Goal: Find specific page/section: Find specific page/section

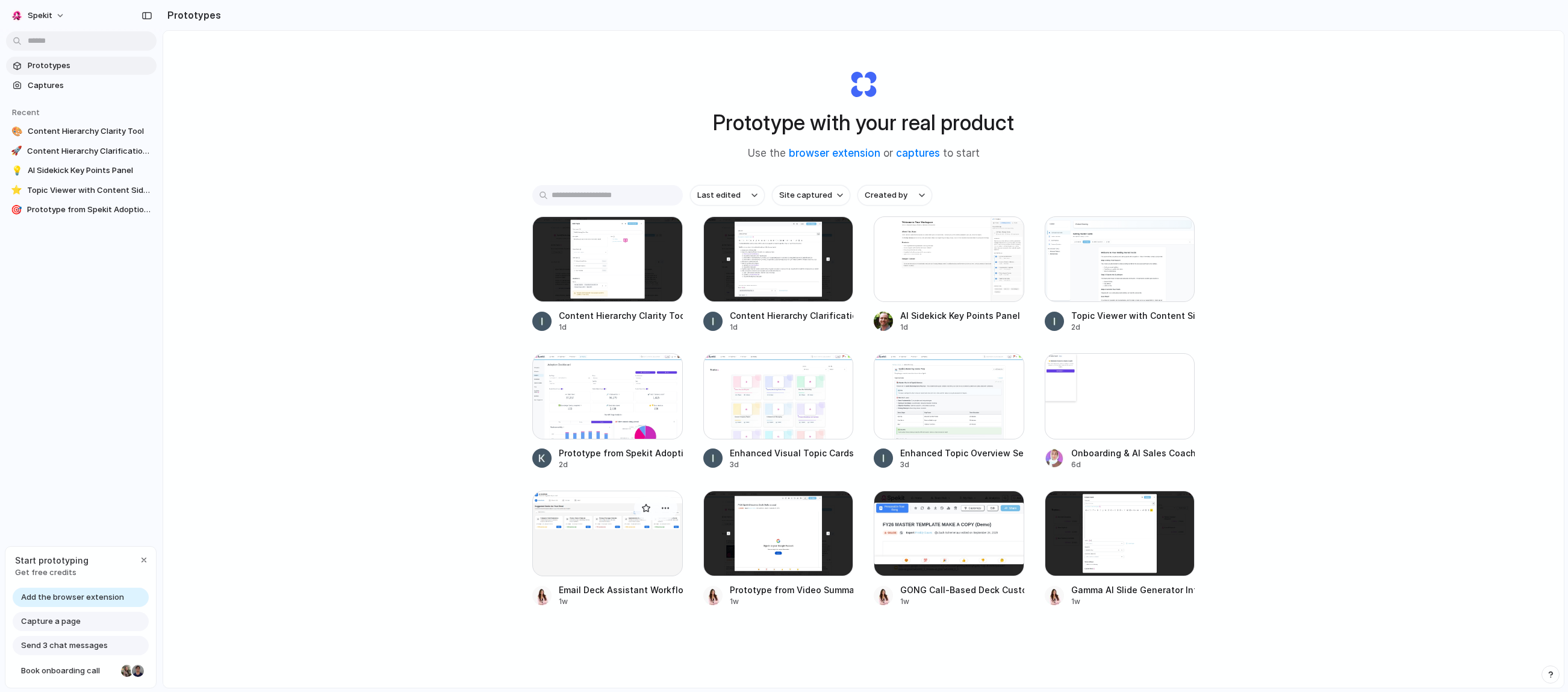
click at [628, 543] on div at bounding box center [608, 533] width 151 height 85
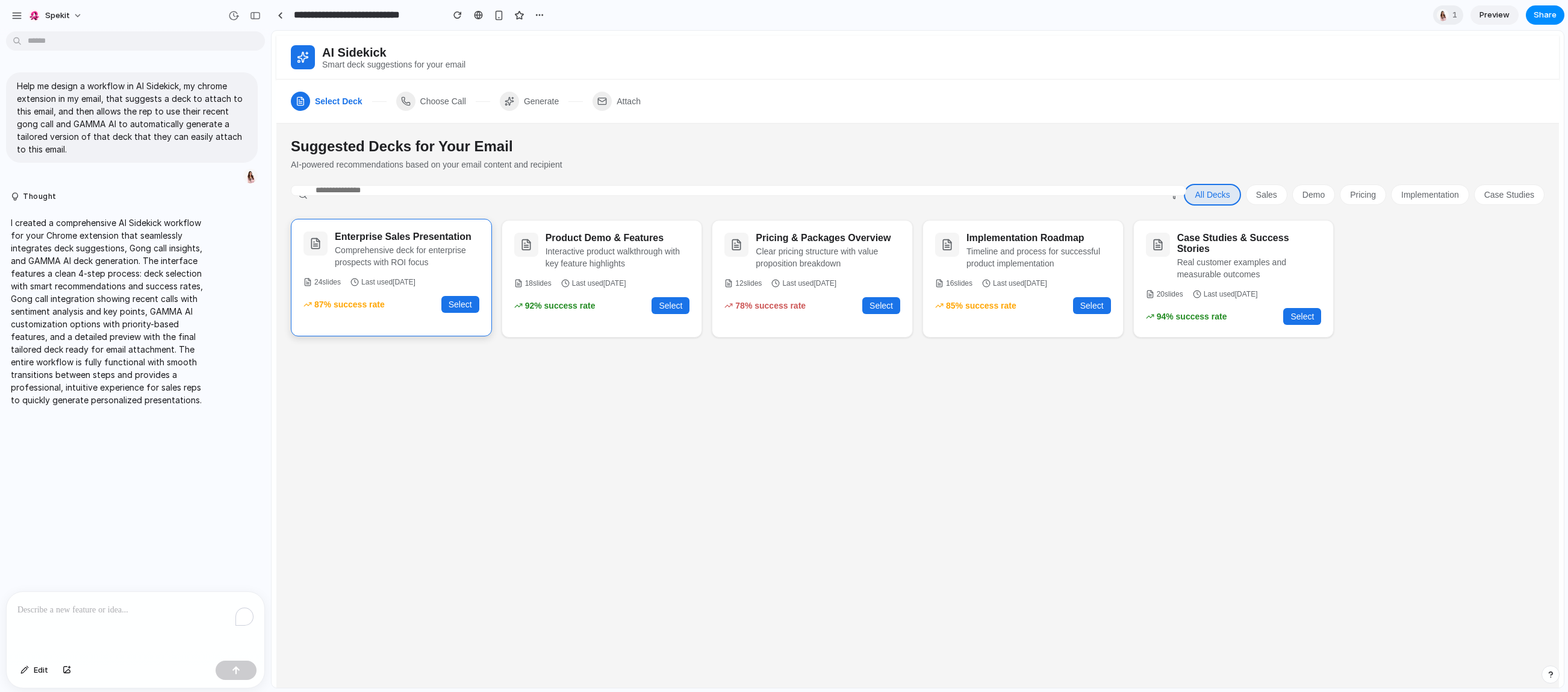
click at [459, 300] on button "Select" at bounding box center [460, 305] width 38 height 17
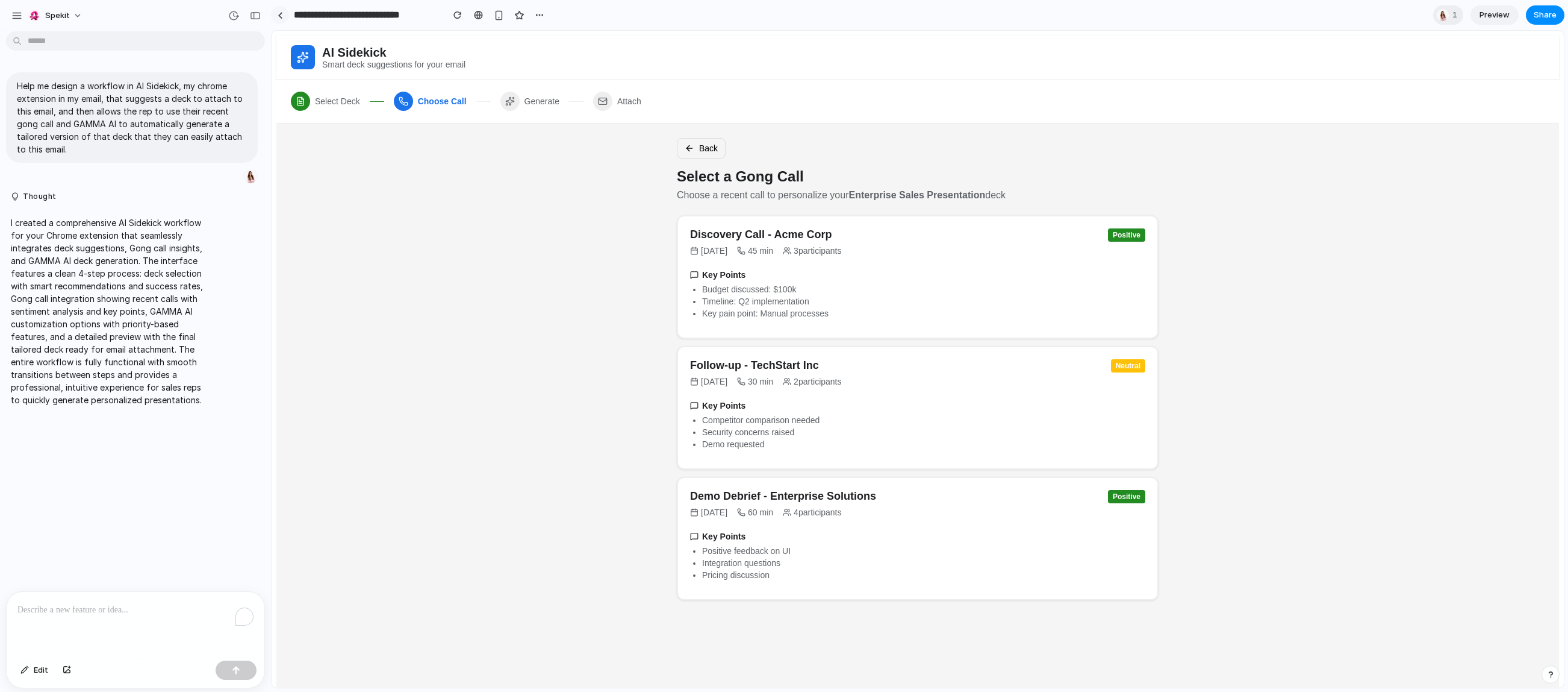
click at [285, 15] on link at bounding box center [280, 15] width 18 height 18
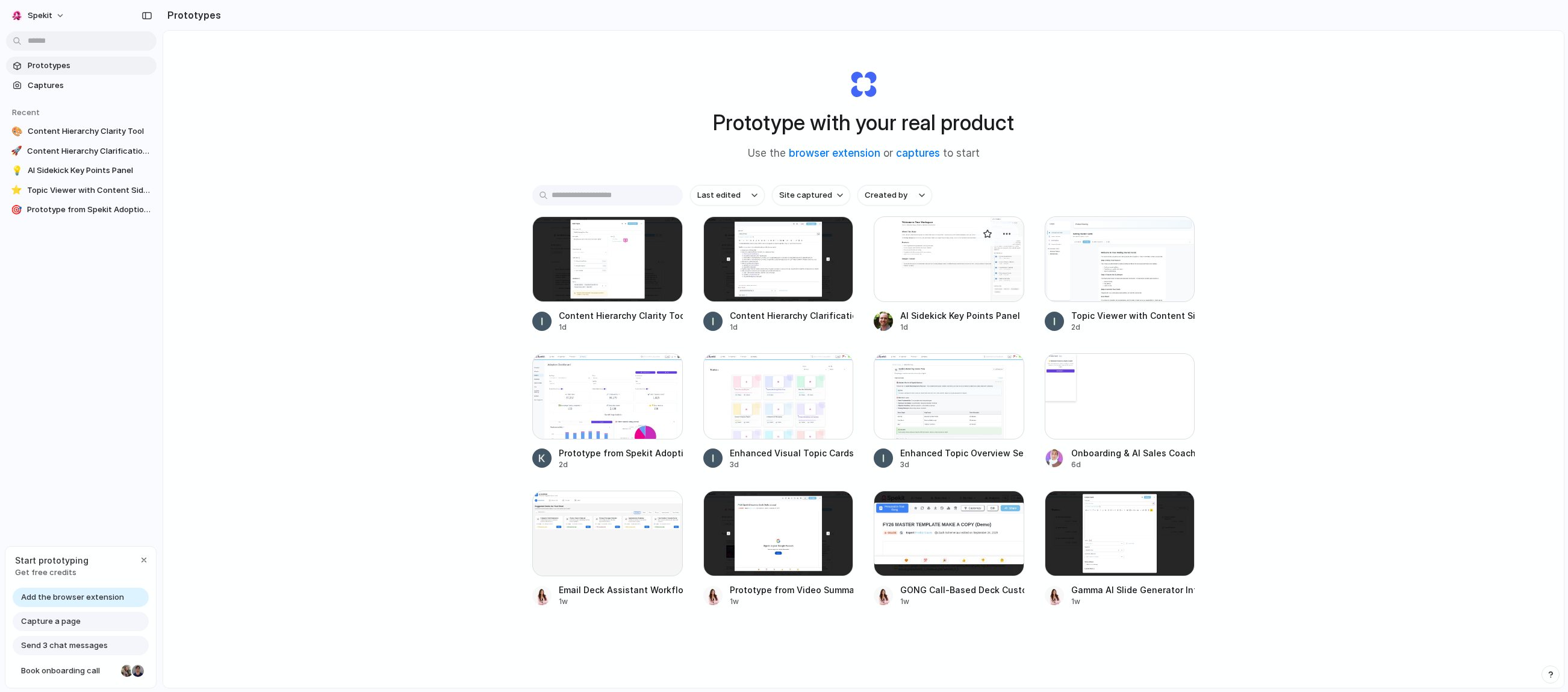
click at [980, 286] on div at bounding box center [949, 259] width 151 height 85
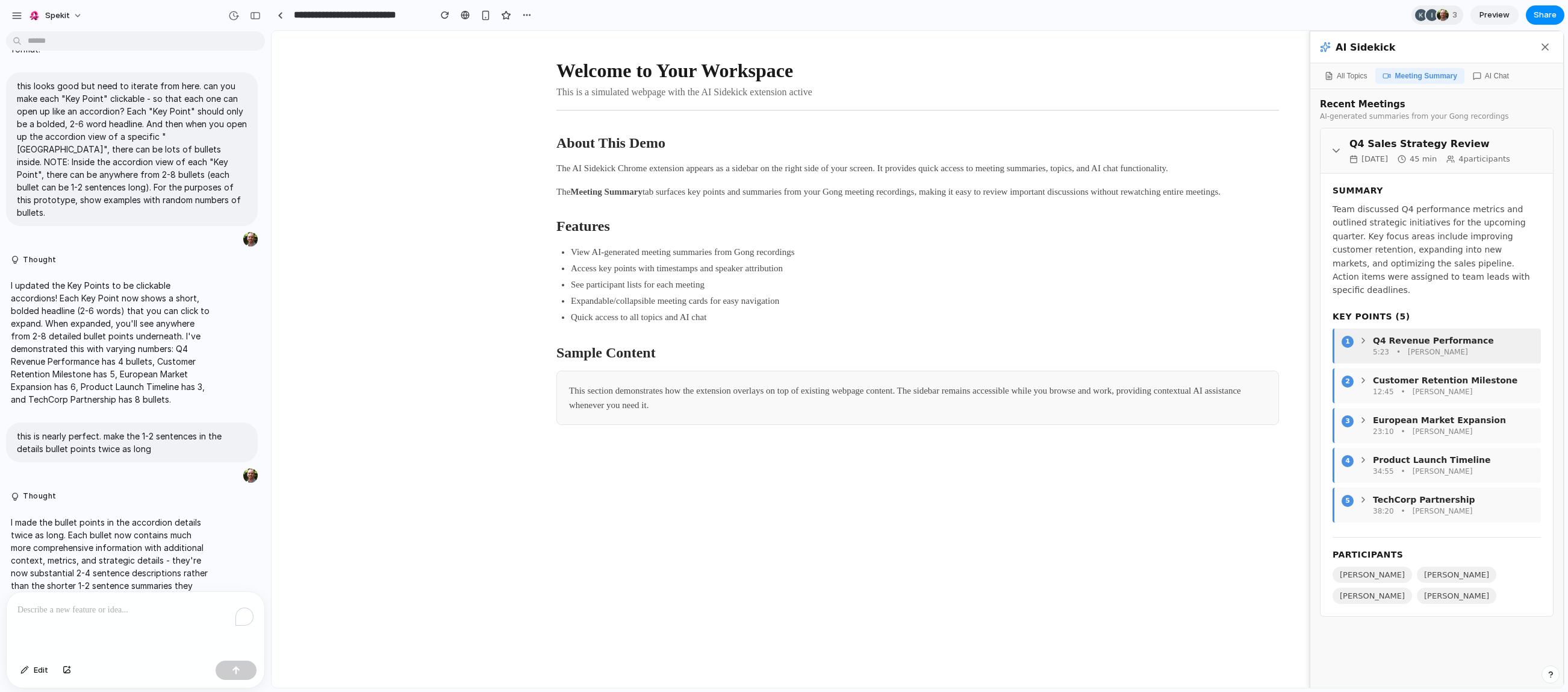
click at [1366, 344] on div "Q4 Revenue Performance" at bounding box center [1446, 341] width 175 height 10
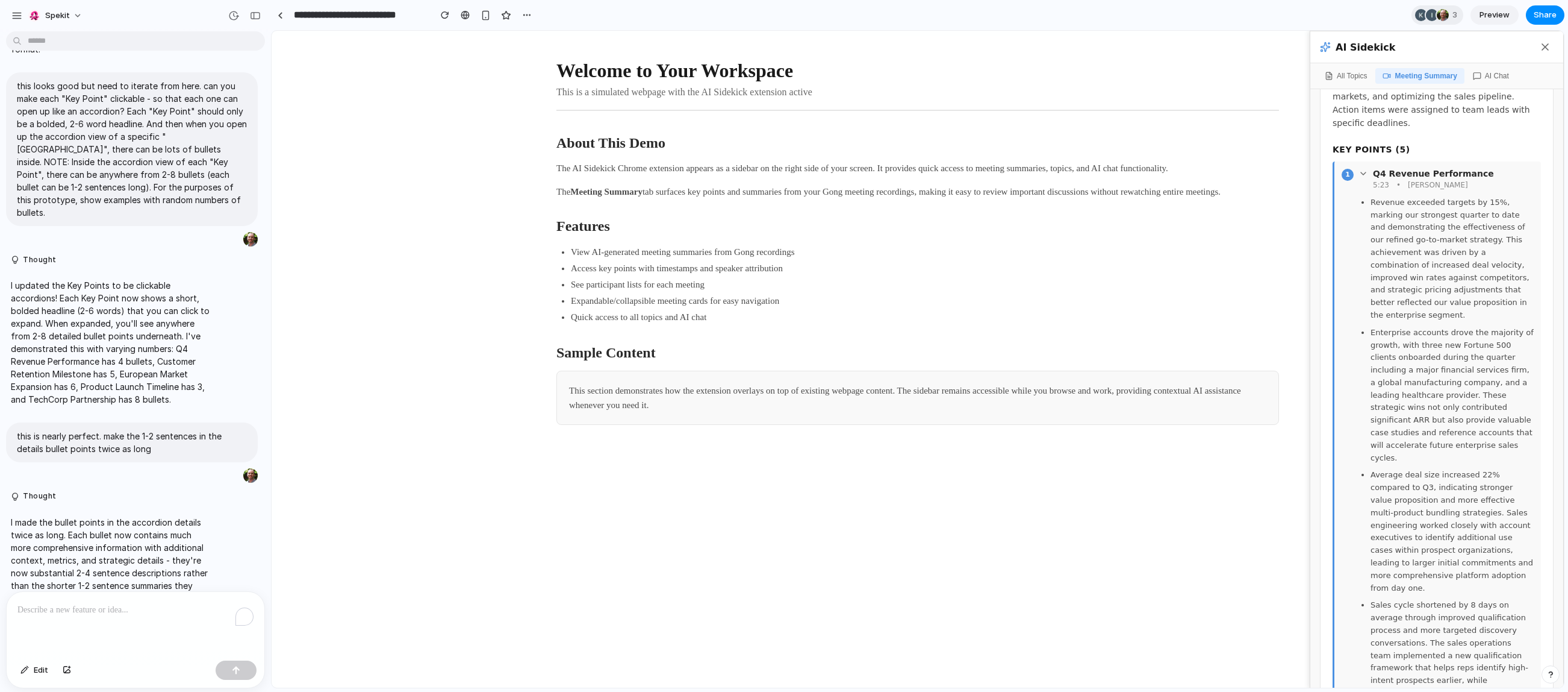
scroll to position [31, 0]
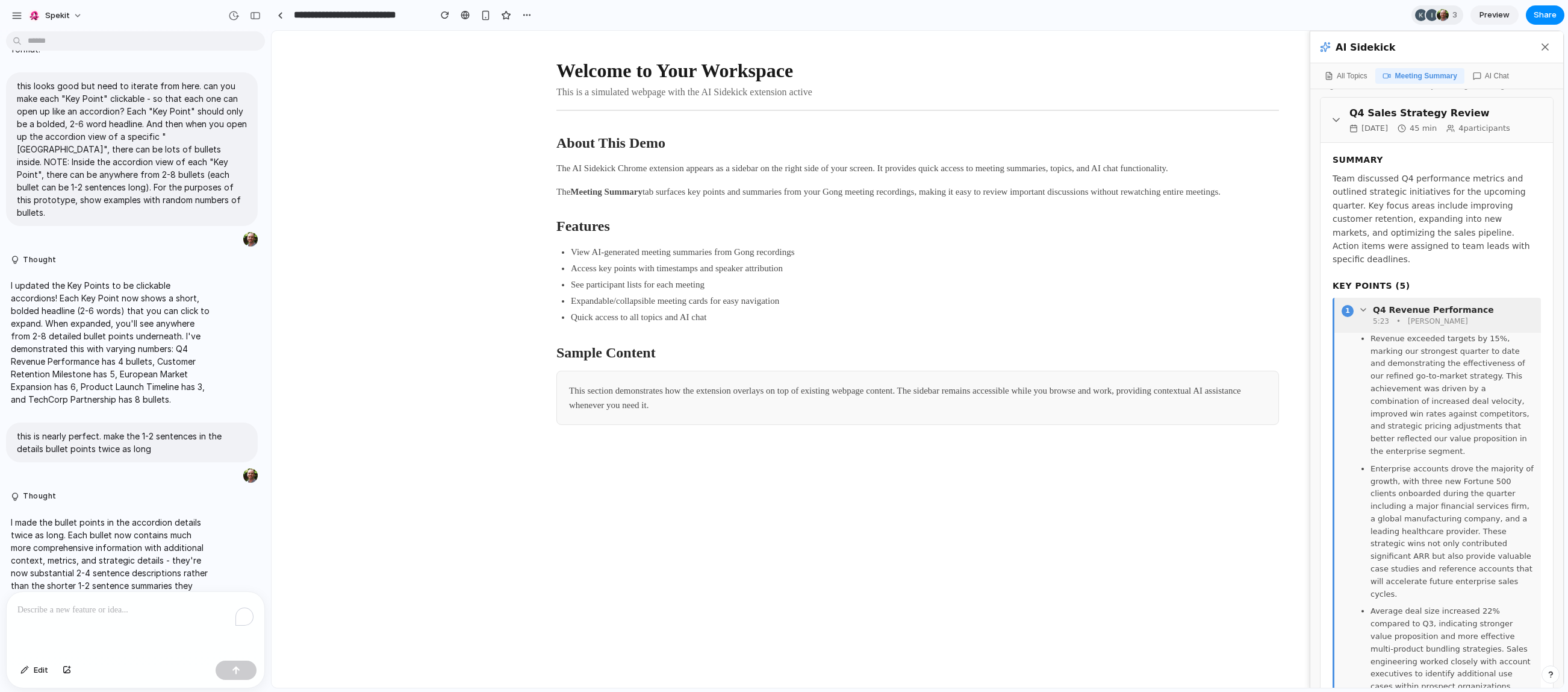
click at [1363, 309] on icon at bounding box center [1364, 310] width 10 height 10
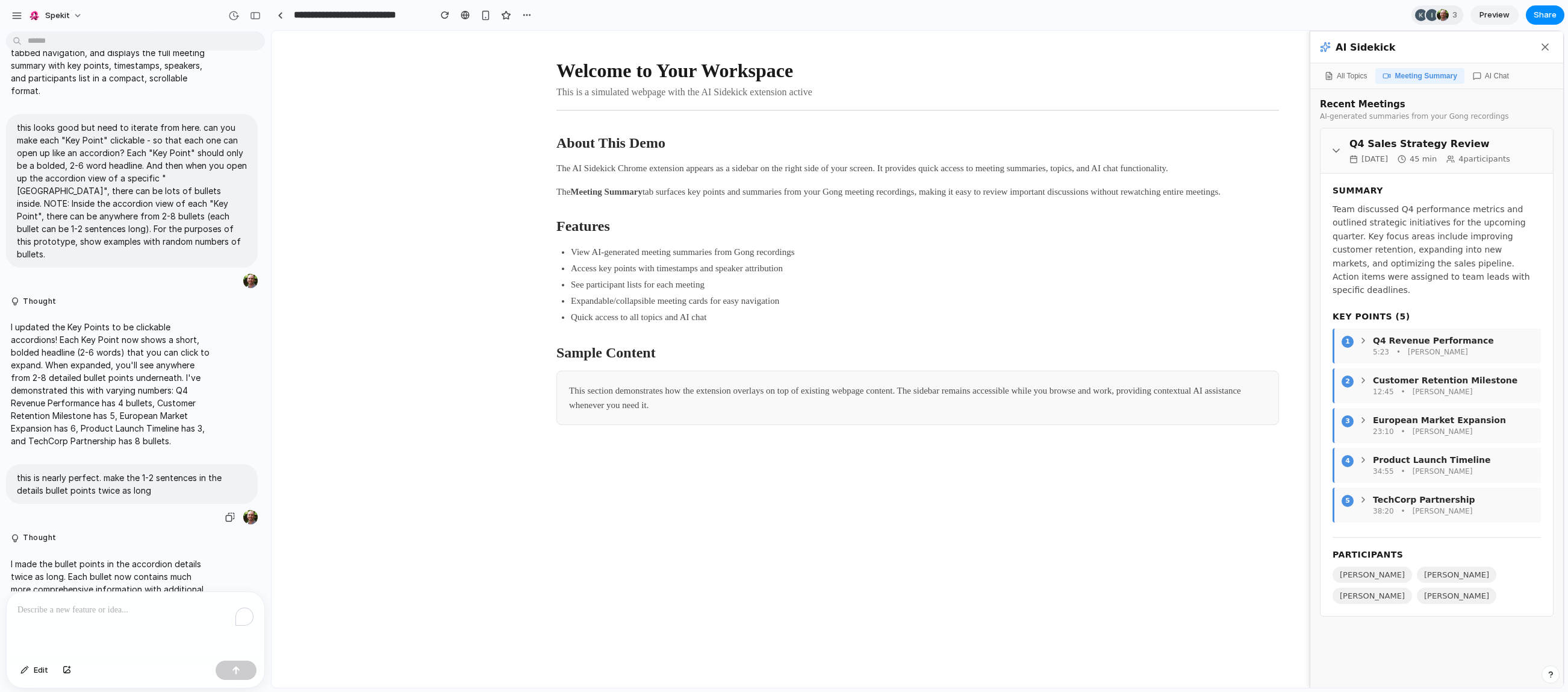
scroll to position [499, 0]
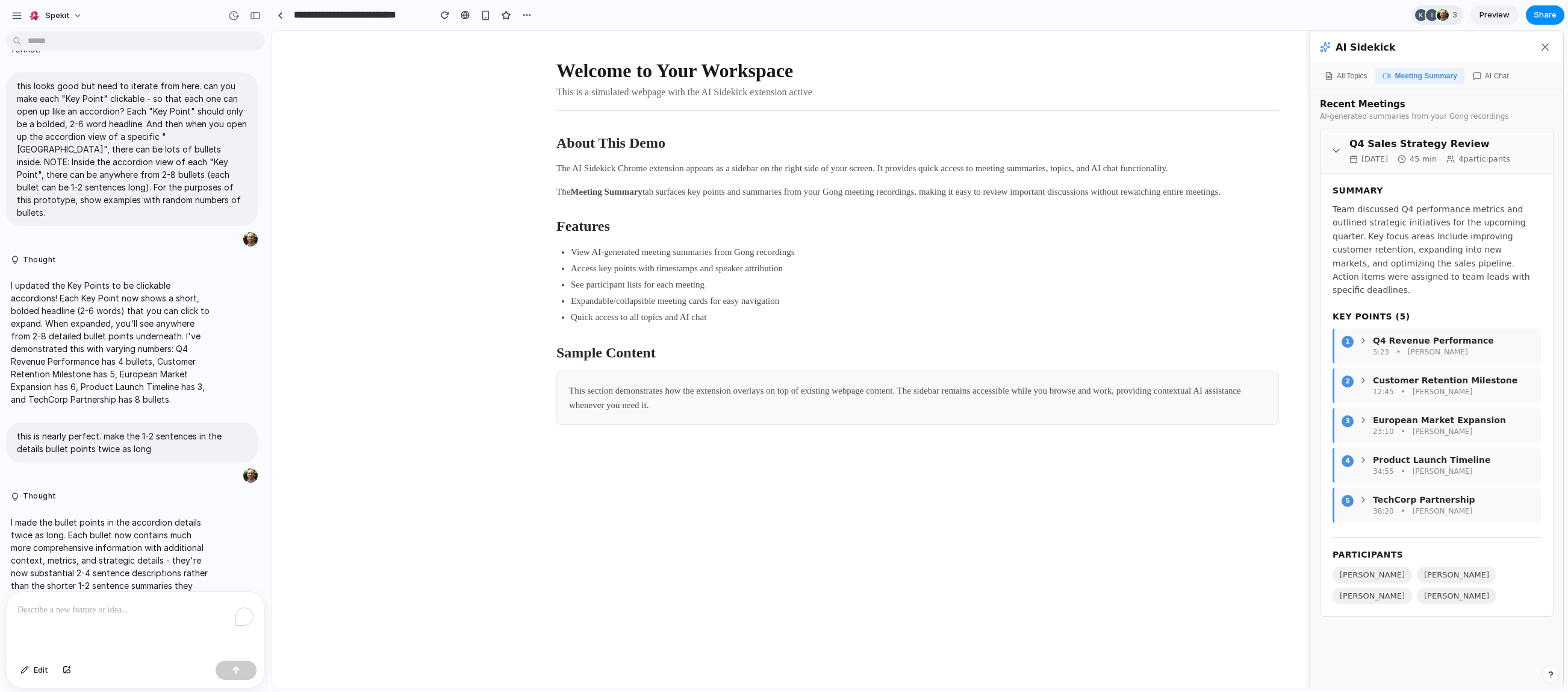
drag, startPoint x: 1396, startPoint y: 613, endPoint x: 1375, endPoint y: 593, distance: 29.0
click at [1396, 604] on div "[PERSON_NAME] [PERSON_NAME] [PERSON_NAME] [PERSON_NAME]" at bounding box center [1436, 585] width 208 height 37
